Goal: Information Seeking & Learning: Understand process/instructions

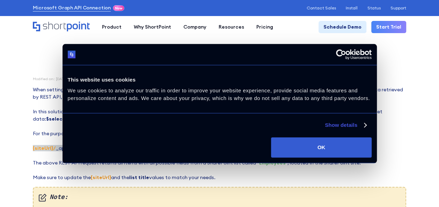
scroll to position [35, 0]
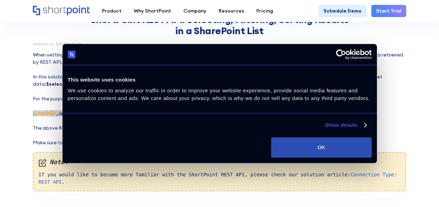
click at [358, 139] on button "OK" at bounding box center [321, 148] width 100 height 20
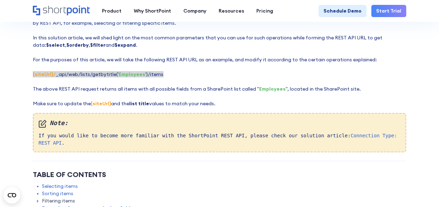
scroll to position [175, 0]
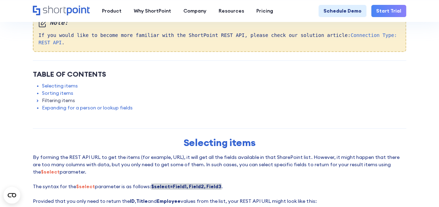
click at [59, 97] on link "Filtering items" at bounding box center [58, 100] width 33 height 7
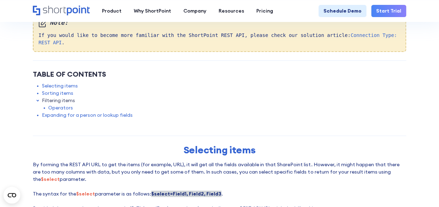
click at [61, 104] on link "Operators" at bounding box center [60, 107] width 25 height 7
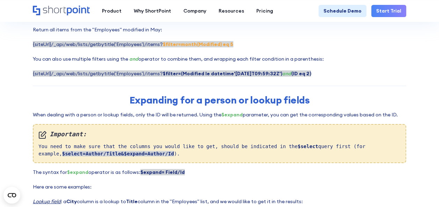
scroll to position [1133, 0]
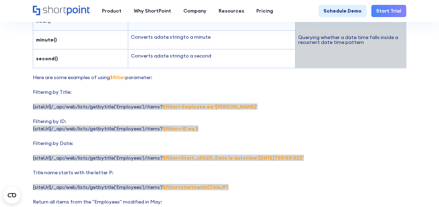
scroll to position [943, 0]
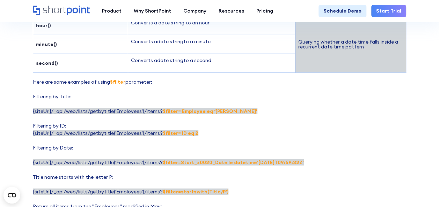
scroll to position [943, 0]
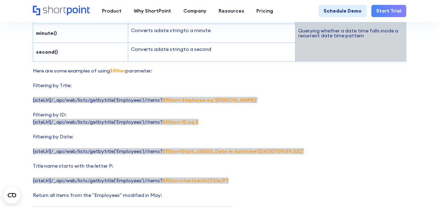
click at [273, 117] on p "Here are some examples of using $filter parameter: Filtering by Title: {siteUrl…" at bounding box center [219, 155] width 373 height 176
